Goal: Task Accomplishment & Management: Manage account settings

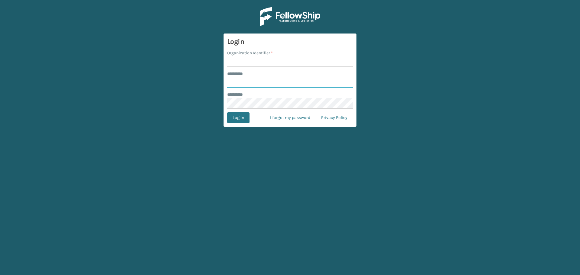
type input "****"
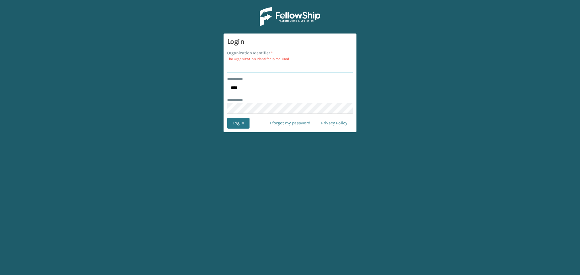
click at [260, 62] on input "Organization Identifier *" at bounding box center [290, 67] width 126 height 11
type input "SleepGeekz"
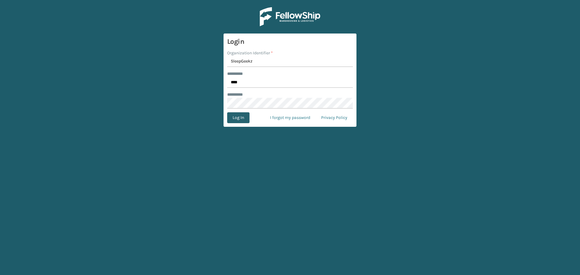
click at [240, 115] on button "Log In" at bounding box center [238, 117] width 22 height 11
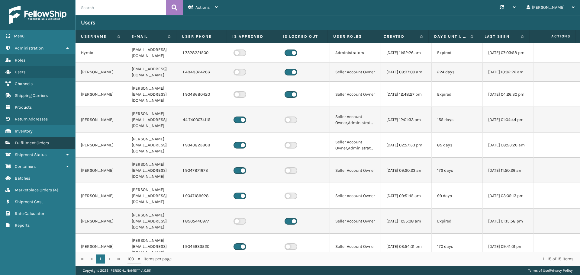
click at [36, 138] on link "Fulfillment Orders" at bounding box center [37, 143] width 75 height 12
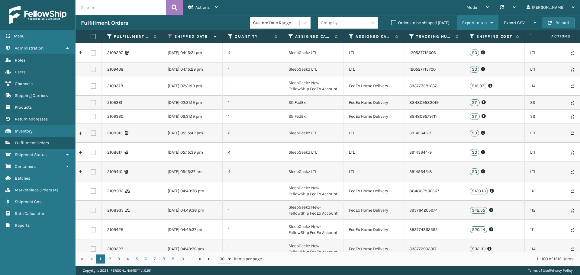
click at [464, 21] on span "Export to .xls" at bounding box center [474, 22] width 24 height 5
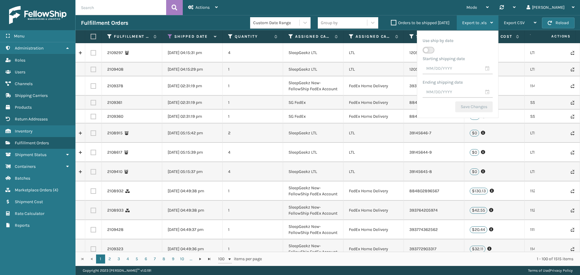
click at [432, 50] on label at bounding box center [429, 50] width 12 height 7
click at [426, 49] on input "checkbox" at bounding box center [425, 47] width 4 height 4
checkbox input "true"
click at [490, 68] on input "text" at bounding box center [458, 68] width 70 height 11
click at [480, 81] on span "Previous Month" at bounding box center [479, 80] width 6 height 6
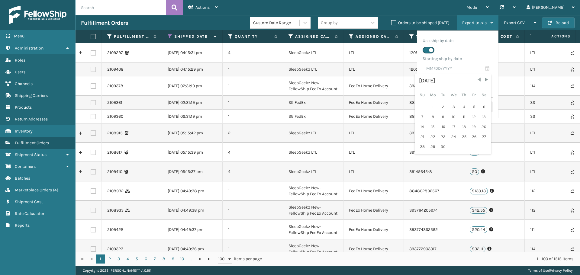
click at [480, 81] on span "Previous Month" at bounding box center [479, 80] width 6 height 6
click at [485, 81] on span "Next Month" at bounding box center [486, 80] width 6 height 6
click at [480, 76] on div "[DATE] Su Mo Tu We Th Fr Sa 1 2 3 4 5 6 7 8 9 10 11 12 13 14 15 16 17 18 19 20 …" at bounding box center [453, 119] width 76 height 90
click at [478, 82] on span "Previous Month" at bounding box center [479, 80] width 6 height 6
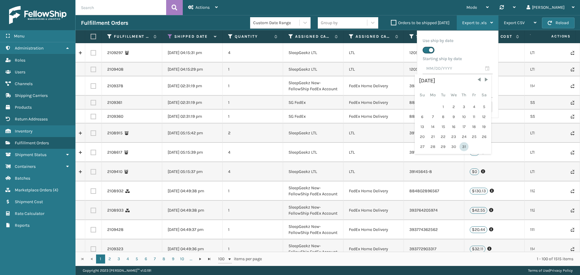
click at [462, 148] on div "31" at bounding box center [463, 146] width 9 height 9
type input "[DATE]"
click at [475, 90] on input "text" at bounding box center [458, 92] width 70 height 11
click at [442, 142] on div "7" at bounding box center [443, 140] width 9 height 9
type input "[DATE]"
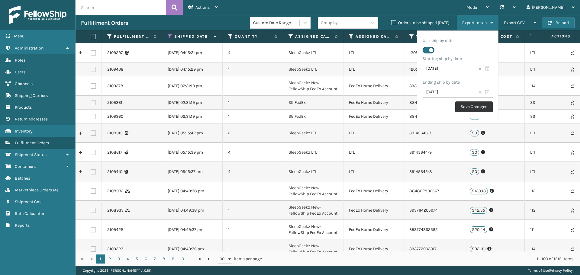
click at [472, 109] on button "Save Changes" at bounding box center [473, 106] width 37 height 11
